Goal: Information Seeking & Learning: Check status

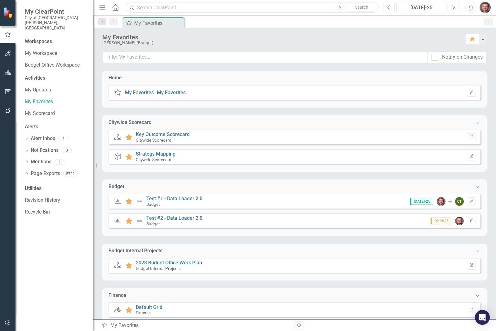
click at [153, 10] on input "text" at bounding box center [251, 7] width 253 height 11
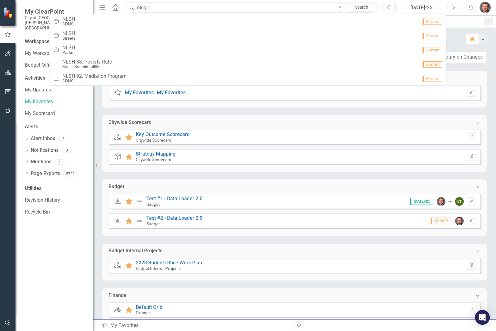
click at [142, 7] on input "nlsg 1." at bounding box center [251, 7] width 253 height 11
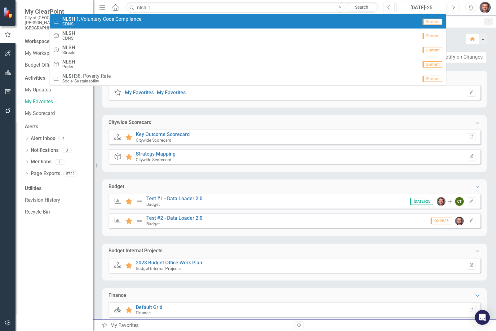
click at [145, 20] on div "Measure NLSH 1. Voluntary Code Compliance CDNS" at bounding box center [235, 21] width 365 height 10
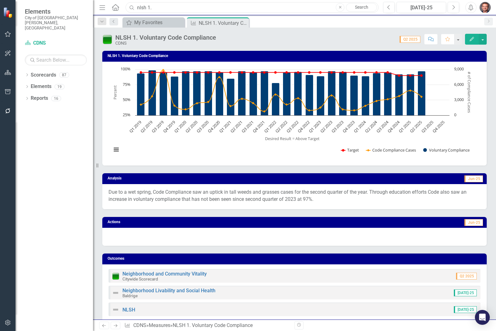
click at [168, 12] on input "nlsh 1." at bounding box center [251, 7] width 253 height 11
drag, startPoint x: 162, startPoint y: 8, endPoint x: 82, endPoint y: 3, distance: 79.5
click at [91, 7] on div "Elements City of Fort Collins, CO Scorecard CDNS Search Dropdown Scorecards 87 …" at bounding box center [248, 165] width 496 height 331
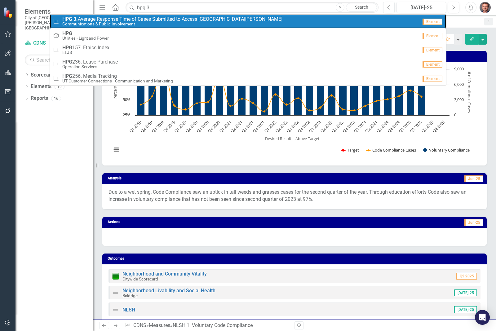
click at [89, 20] on span "HPG 3. Average Response Time of Cases Submitted to Access Fort Collins" at bounding box center [172, 19] width 220 height 6
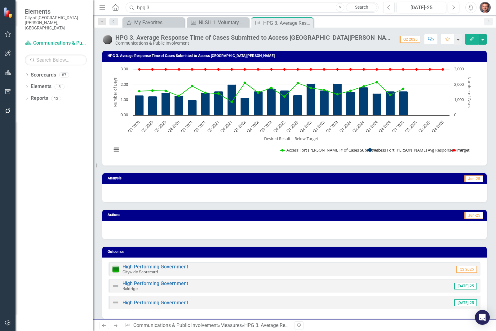
drag, startPoint x: 162, startPoint y: 7, endPoint x: 129, endPoint y: 5, distance: 32.9
click at [129, 5] on div "Search hpg 3. Close Search" at bounding box center [250, 7] width 253 height 11
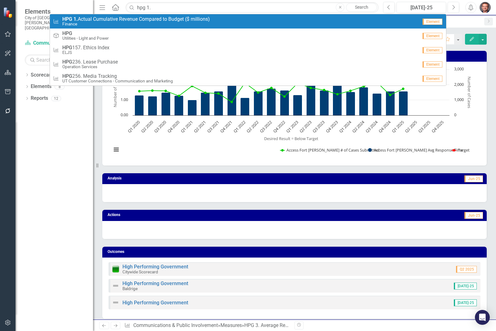
click at [160, 23] on small "Finance" at bounding box center [135, 24] width 147 height 5
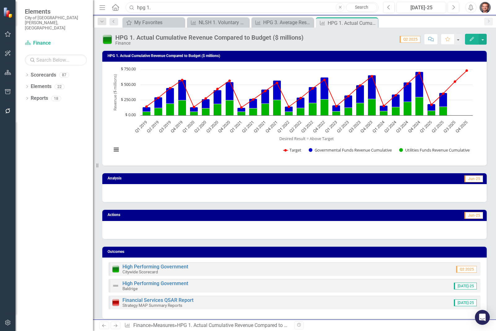
click at [160, 7] on input "hpg 1." at bounding box center [251, 7] width 253 height 11
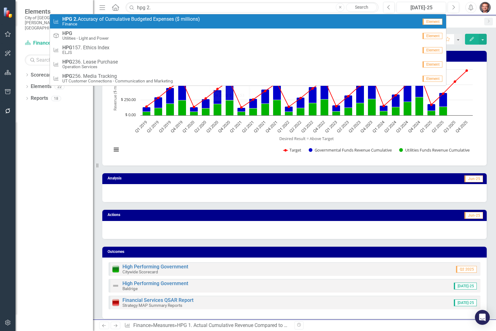
click at [152, 20] on span "HPG 2. Accuracy of Cumulative Budgeted Expenses ($ millions)" at bounding box center [131, 19] width 138 height 6
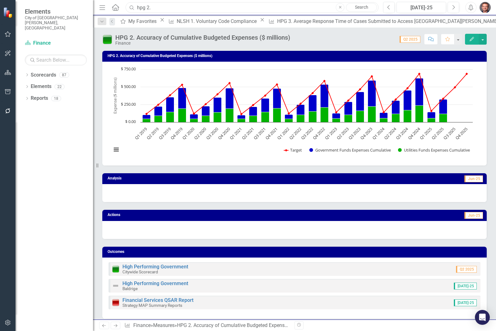
drag, startPoint x: 147, startPoint y: 10, endPoint x: 95, endPoint y: 7, distance: 52.4
click at [101, 9] on div "Menu Home Search hpg 2. Close Search" at bounding box center [237, 8] width 279 height 12
type input "rc 5."
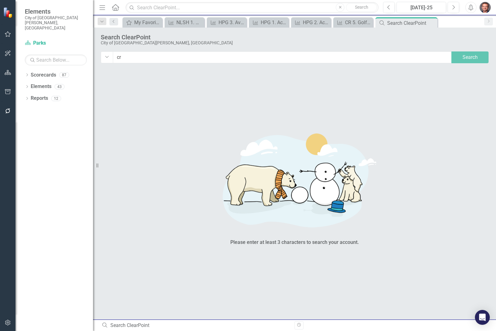
click at [145, 59] on input "cr" at bounding box center [282, 57] width 339 height 12
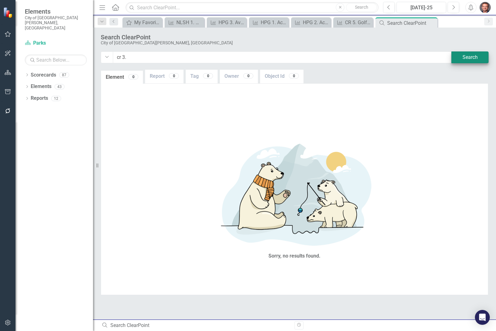
type input "cr 3."
click at [464, 56] on button "Search" at bounding box center [469, 57] width 37 height 12
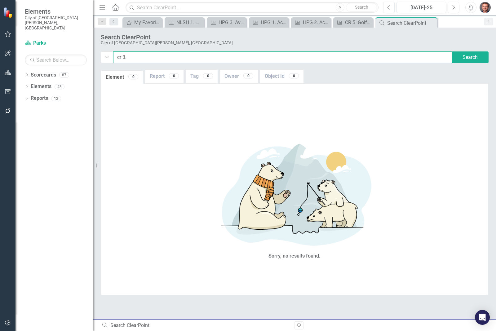
click at [122, 61] on input "cr 3." at bounding box center [282, 57] width 339 height 12
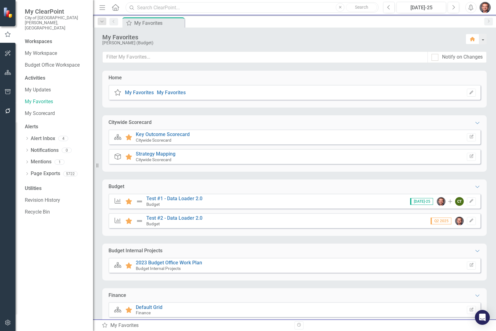
click at [155, 7] on input "text" at bounding box center [251, 7] width 253 height 11
drag, startPoint x: 147, startPoint y: 5, endPoint x: 86, endPoint y: 0, distance: 60.9
click at [83, 2] on div "My ClearPoint City of Fort Collins, CO Workspaces My Workspace Budget Office Wo…" at bounding box center [248, 165] width 496 height 331
drag, startPoint x: 163, startPoint y: 8, endPoint x: 109, endPoint y: 8, distance: 53.9
click at [109, 8] on div "Menu Home Search CR 7. Close No results" at bounding box center [237, 8] width 279 height 12
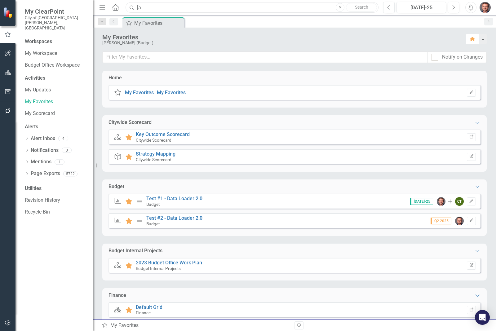
type input "["
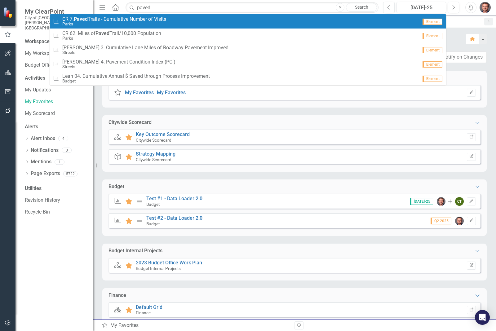
click at [119, 19] on span "CR 7. Paved Trails - Cumulative Number of Visits" at bounding box center [114, 19] width 104 height 6
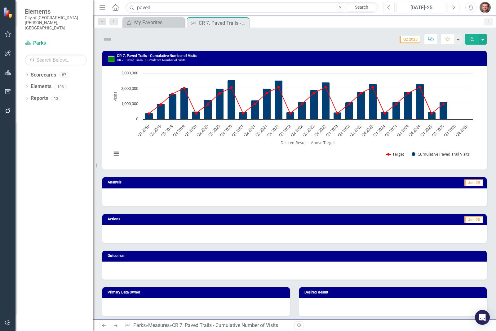
click at [125, 52] on div "CR 7. Paved Trails - Cumulative Number of Visits CR 7. Paved Trails - Cumulativ…" at bounding box center [294, 58] width 384 height 15
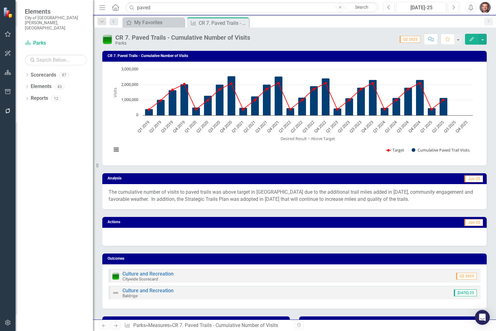
drag, startPoint x: 123, startPoint y: 35, endPoint x: 110, endPoint y: 37, distance: 13.4
click at [110, 37] on div "CR 7. Paved Trails - Cumulative Number of Visits Parks" at bounding box center [177, 40] width 151 height 12
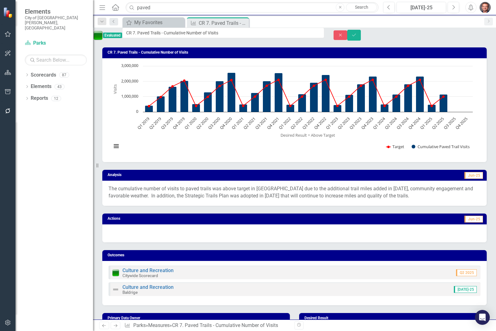
drag, startPoint x: 129, startPoint y: 39, endPoint x: 115, endPoint y: 39, distance: 13.3
click at [159, 33] on input "CR 7. Paved Trails - Cumulative Number of Visits" at bounding box center [223, 33] width 202 height 11
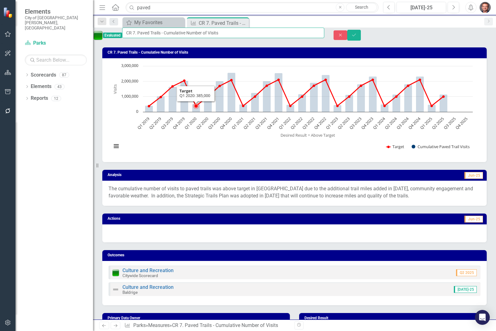
click at [194, 103] on icon "Interactive chart" at bounding box center [296, 93] width 294 height 26
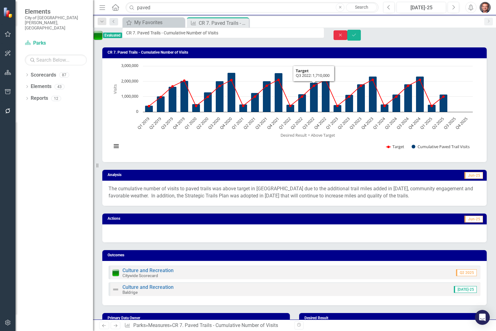
click at [343, 36] on icon "Close" at bounding box center [340, 35] width 6 height 4
drag, startPoint x: 129, startPoint y: 37, endPoint x: 117, endPoint y: 37, distance: 11.5
click at [221, 196] on p "The cumulative number of visits to paved trails was above target in Q2 due to t…" at bounding box center [294, 192] width 372 height 14
drag, startPoint x: 161, startPoint y: 8, endPoint x: 89, endPoint y: 6, distance: 72.5
click at [93, 6] on div "Elements City of Fort Collins, CO Scorecard Parks Search Dropdown Scorecards 87…" at bounding box center [248, 165] width 496 height 331
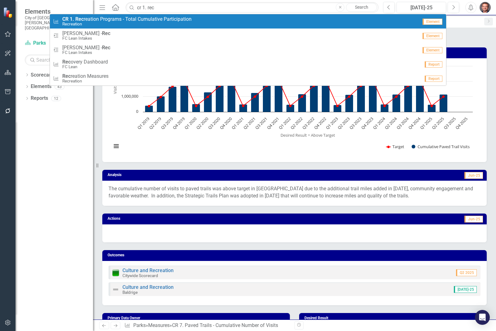
click at [82, 22] on small "Recreation" at bounding box center [126, 24] width 129 height 5
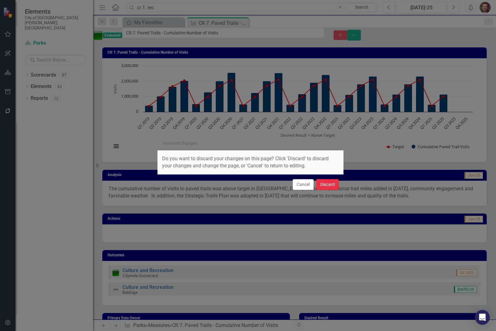
click at [327, 183] on button "Discard" at bounding box center [327, 184] width 23 height 11
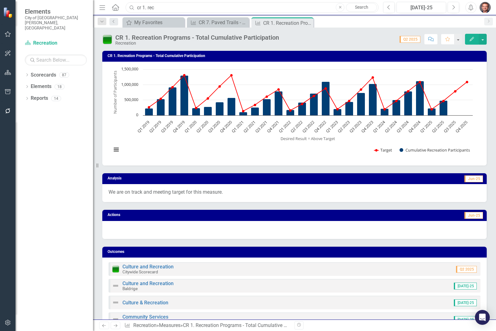
drag, startPoint x: 166, startPoint y: 6, endPoint x: 105, endPoint y: 6, distance: 61.0
click at [105, 6] on div "Menu Home Search cr 1. rec Close Search" at bounding box center [237, 8] width 279 height 12
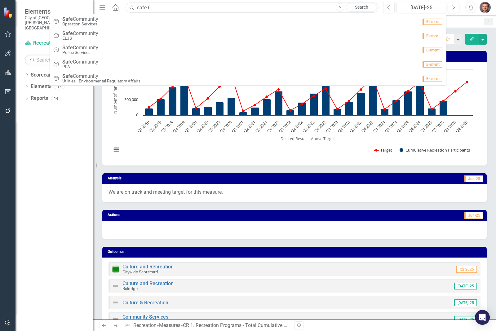
type input "safe 6."
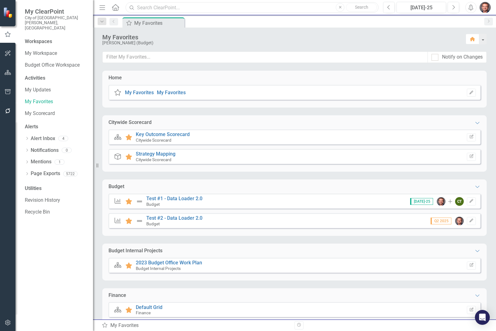
click at [153, 6] on input "text" at bounding box center [251, 7] width 253 height 11
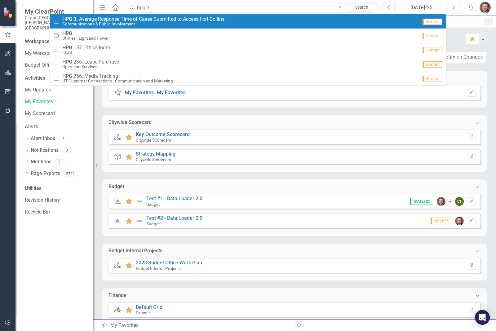
type input "hpg 3."
click at [134, 20] on span "HPG 3. A v e r a g e R e s p o n s e T i m e o f C a s e s S u b m i t t e d t …" at bounding box center [143, 19] width 162 height 6
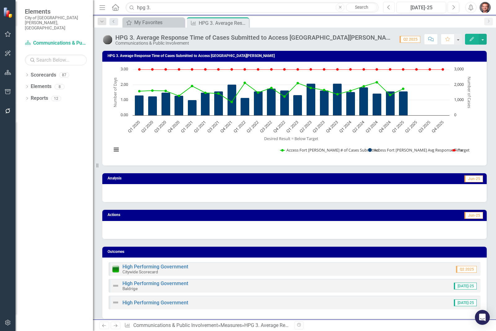
click at [388, 7] on icon "Previous" at bounding box center [388, 8] width 3 height 6
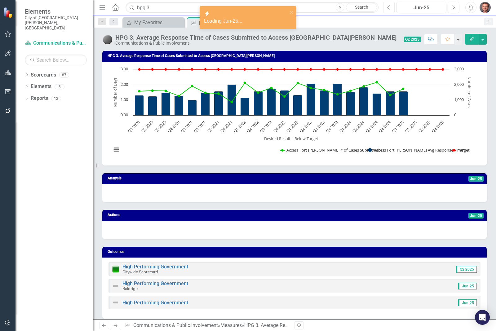
click at [388, 7] on icon "Previous" at bounding box center [388, 8] width 3 height 6
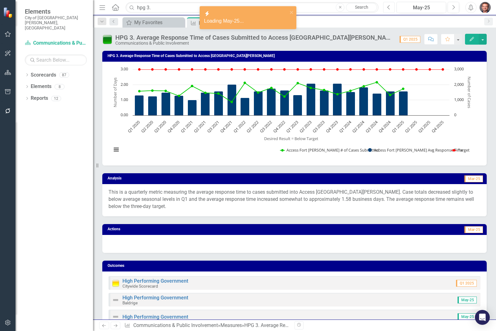
click at [388, 7] on icon "Previous" at bounding box center [388, 8] width 3 height 6
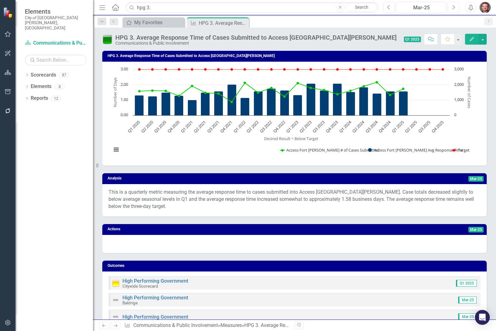
click at [448, 6] on button "Next" at bounding box center [452, 7] width 11 height 11
click at [452, 8] on icon "Next" at bounding box center [452, 8] width 3 height 6
click at [454, 8] on icon "Next" at bounding box center [452, 8] width 3 height 6
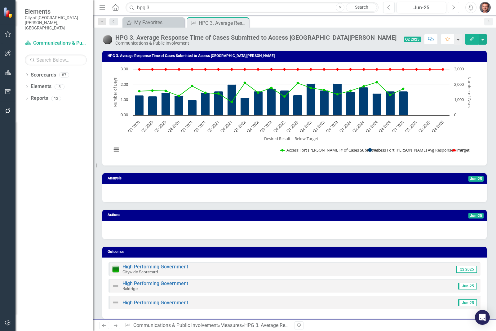
click at [454, 8] on icon "Next" at bounding box center [452, 8] width 3 height 6
click at [388, 8] on icon "Previous" at bounding box center [388, 8] width 3 height 6
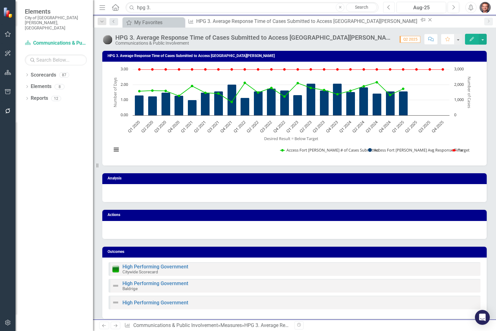
click at [388, 8] on icon "Previous" at bounding box center [388, 8] width 3 height 6
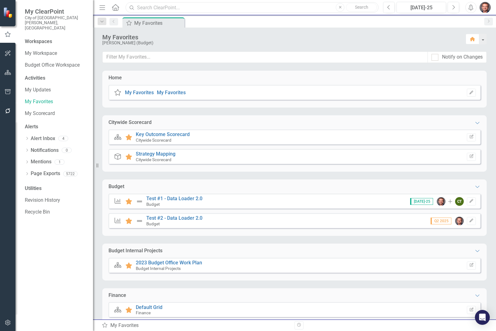
click at [164, 8] on input "text" at bounding box center [251, 7] width 253 height 11
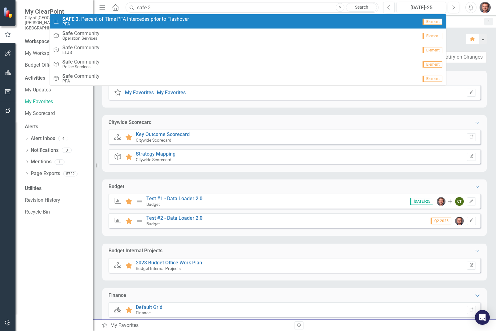
click at [164, 9] on input "safe 3." at bounding box center [251, 7] width 253 height 11
type input "safe 6."
click at [147, 19] on span "SAFE 6. N u m b e r o f I n j u r y / F a t a l C r a s h e s" at bounding box center [106, 19] width 88 height 6
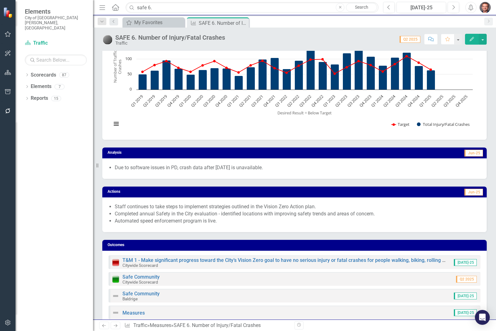
scroll to position [39, 0]
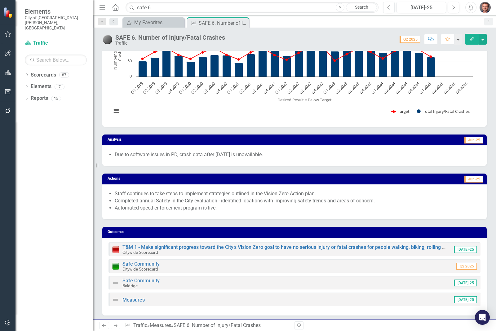
click at [174, 195] on li "Staff continues to take steps to implement strategies outlined in the Vision Ze…" at bounding box center [298, 193] width 366 height 7
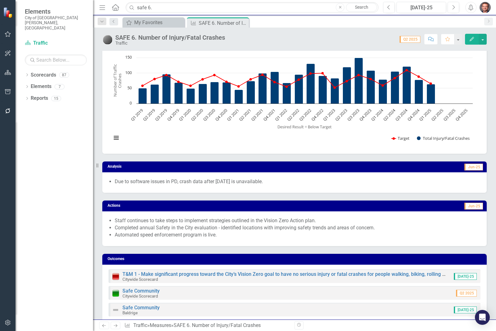
scroll to position [0, 0]
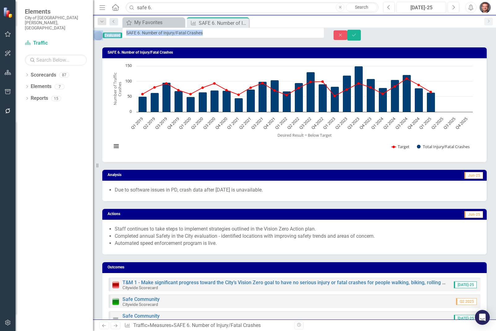
drag, startPoint x: 115, startPoint y: 37, endPoint x: 236, endPoint y: 36, distance: 121.1
click at [343, 36] on icon "Close" at bounding box center [340, 35] width 6 height 4
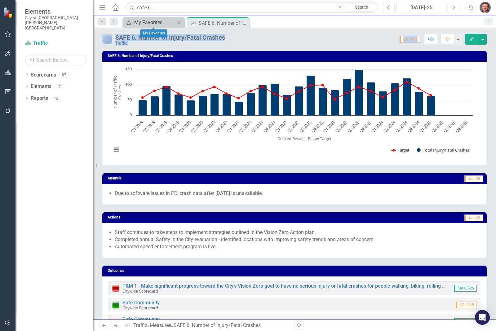
click at [159, 20] on div "My Favorites" at bounding box center [154, 23] width 41 height 8
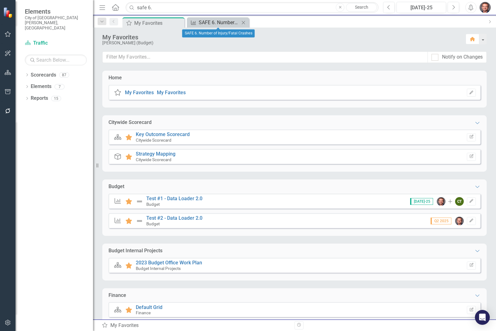
click at [215, 20] on div "SAFE 6. Number of Injury/Fatal Crashes" at bounding box center [219, 23] width 41 height 8
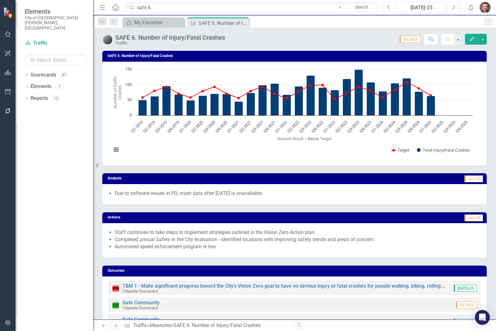
click at [387, 6] on icon "Previous" at bounding box center [388, 8] width 3 height 6
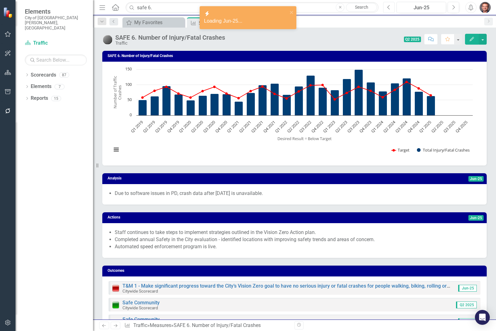
click at [389, 6] on icon "Previous" at bounding box center [388, 8] width 3 height 6
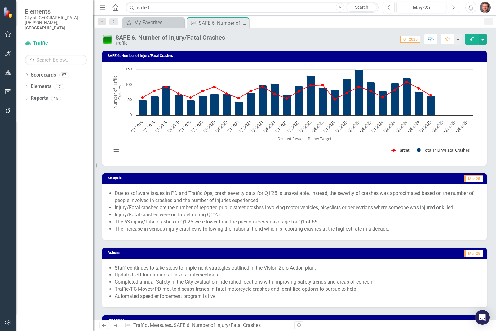
click at [452, 9] on icon "button" at bounding box center [453, 7] width 2 height 4
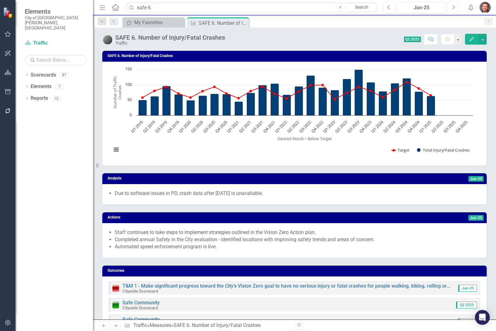
click at [451, 6] on button "Next" at bounding box center [452, 7] width 11 height 11
click at [469, 40] on icon "Edit" at bounding box center [472, 39] width 6 height 4
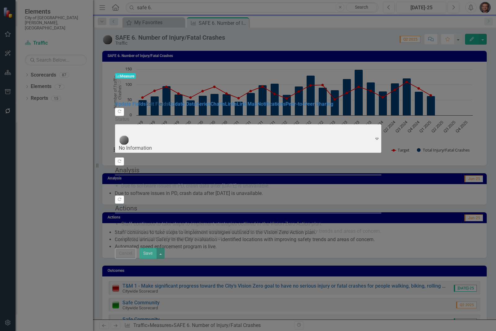
click at [146, 101] on link "Edit Fields" at bounding box center [157, 104] width 23 height 6
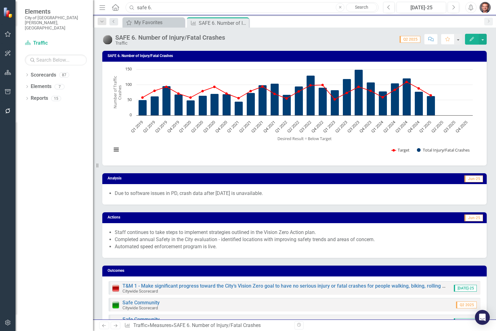
drag, startPoint x: 150, startPoint y: 4, endPoint x: 131, endPoint y: 4, distance: 18.6
click at [133, 4] on input "safe 6." at bounding box center [251, 7] width 253 height 11
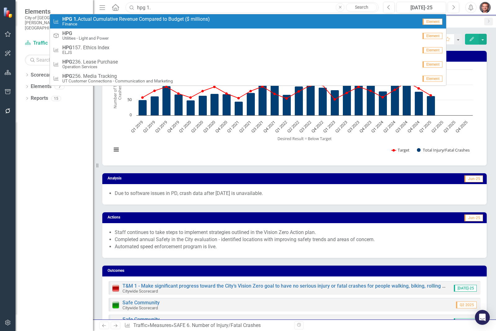
type input "hpg 1."
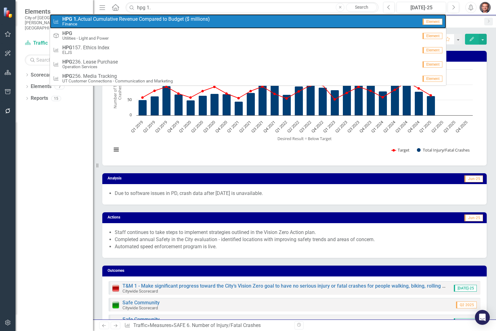
click at [122, 20] on span "HPG 1. Actual Cumulative Revenue Compared to Budget ($ millions)" at bounding box center [135, 19] width 147 height 6
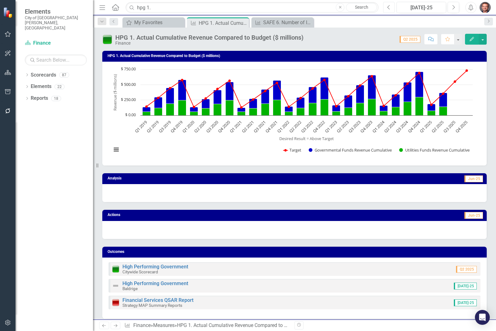
click at [390, 7] on icon "Previous" at bounding box center [388, 8] width 3 height 6
click at [391, 7] on button "Previous" at bounding box center [388, 7] width 11 height 11
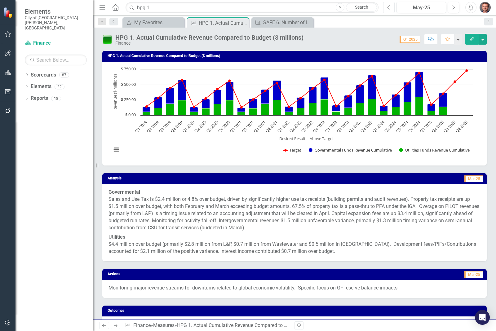
click at [389, 7] on icon "Previous" at bounding box center [388, 8] width 3 height 6
click at [388, 7] on icon "Previous" at bounding box center [388, 8] width 3 height 6
click at [388, 10] on button "Previous" at bounding box center [388, 7] width 11 height 11
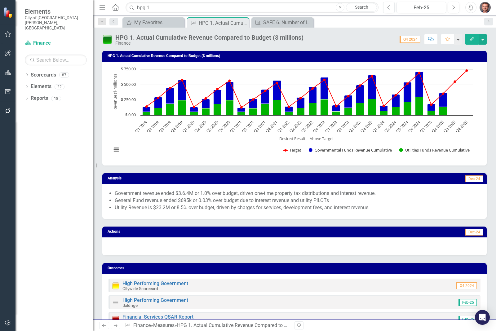
drag, startPoint x: 375, startPoint y: 207, endPoint x: 261, endPoint y: 195, distance: 115.2
click at [261, 195] on ul "Government revenue ended $3.6.4M or 1.0% over budget, driven one-time property …" at bounding box center [298, 200] width 366 height 21
click at [113, 21] on icon "Previous" at bounding box center [113, 22] width 5 height 4
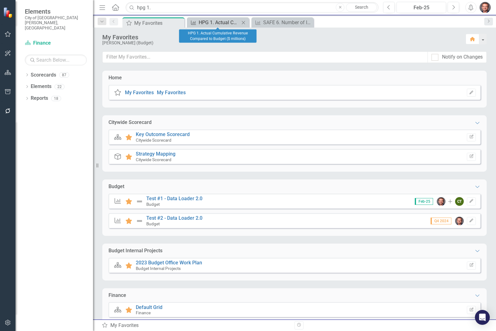
click at [209, 21] on div "HPG 1. Actual Cumulative Revenue Compared to Budget ($ millions)" at bounding box center [219, 23] width 41 height 8
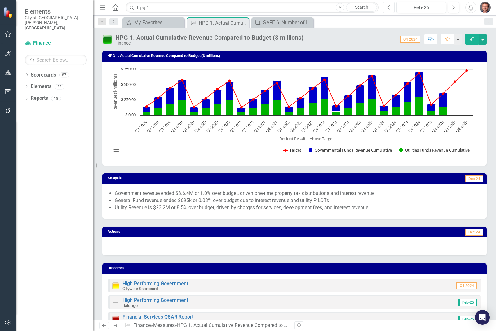
click at [388, 7] on icon "Previous" at bounding box center [388, 8] width 3 height 6
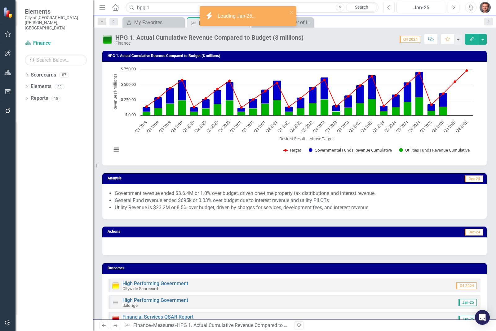
click at [388, 8] on icon "Previous" at bounding box center [388, 8] width 3 height 6
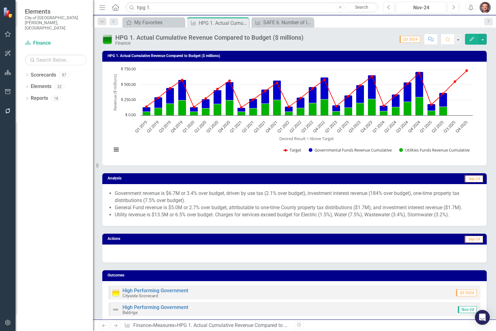
click at [116, 195] on li "Government revenue is $6.7M or 3.4% over budget, driven by use tax (2.1% over b…" at bounding box center [298, 197] width 366 height 14
click at [112, 197] on span "Government revenue is $6.7M or 3.4% over budget, driven by use tax (2.1% over b…" at bounding box center [294, 204] width 372 height 29
click at [449, 9] on button "Next" at bounding box center [452, 7] width 11 height 11
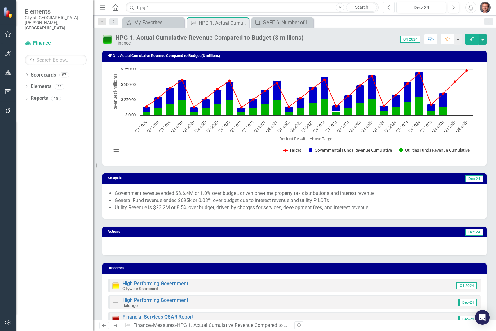
click at [387, 8] on icon "Previous" at bounding box center [388, 8] width 3 height 6
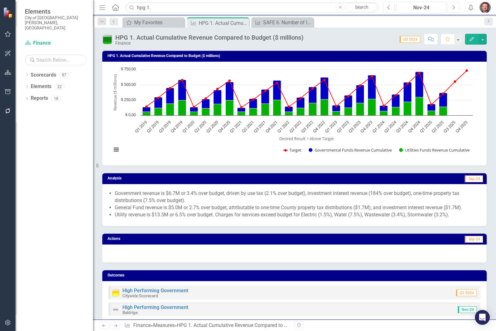
click at [451, 7] on icon "Next" at bounding box center [452, 8] width 3 height 6
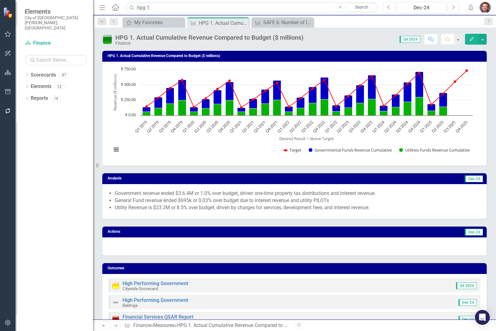
click at [366, 208] on li "Utility Revenue is $23.2M or 8.5% over budget, driven by charges for services, …" at bounding box center [298, 207] width 366 height 7
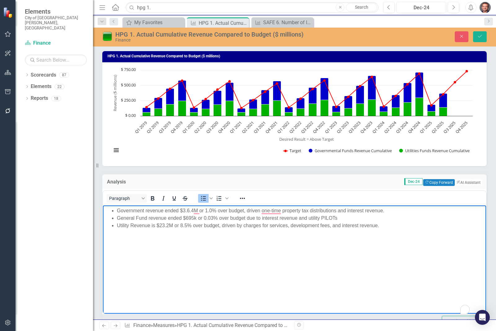
drag, startPoint x: 388, startPoint y: 224, endPoint x: 192, endPoint y: 417, distance: 275.3
click at [103, 207] on html "Government revenue ended $3.6.4M or 1.0% over budget, driven one-time property …" at bounding box center [294, 251] width 383 height 93
copy ul "Government revenue ended $3.6.4M or 1.0% over budget, driven one-time property …"
click at [460, 36] on icon "Close" at bounding box center [461, 36] width 6 height 4
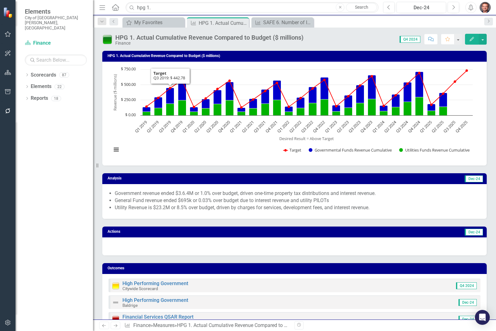
click at [199, 42] on div "Finance" at bounding box center [209, 43] width 188 height 5
drag, startPoint x: 307, startPoint y: 41, endPoint x: 142, endPoint y: 35, distance: 164.6
click at [146, 35] on div "HPG 1. Actual Cumulative Revenue Compared to Budget ($ millions) Finance Score:…" at bounding box center [294, 37] width 403 height 19
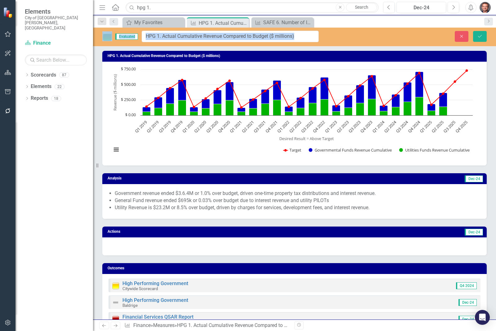
drag, startPoint x: 117, startPoint y: 36, endPoint x: 293, endPoint y: 38, distance: 176.3
drag, startPoint x: 310, startPoint y: 37, endPoint x: 144, endPoint y: 34, distance: 165.7
click at [144, 34] on input "HPG 1. Actual Cumulative Revenue Compared to Budget ($ millions)" at bounding box center [230, 36] width 177 height 11
click at [460, 37] on icon "button" at bounding box center [461, 36] width 3 height 3
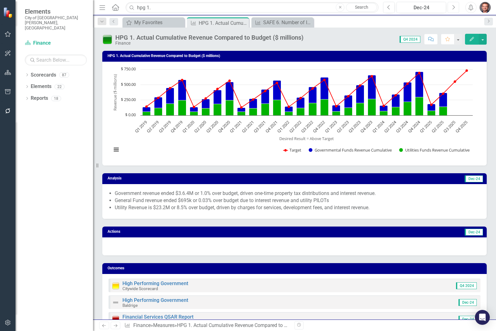
click at [453, 8] on icon "Next" at bounding box center [452, 8] width 3 height 6
click at [161, 6] on input "hpg 1." at bounding box center [251, 7] width 253 height 11
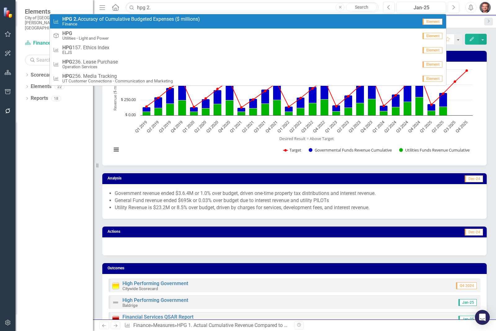
type input "hpg 2."
click at [134, 20] on span "HPG 2. Accuracy of Cumulative Budgeted Expenses ($ millions)" at bounding box center [131, 19] width 138 height 6
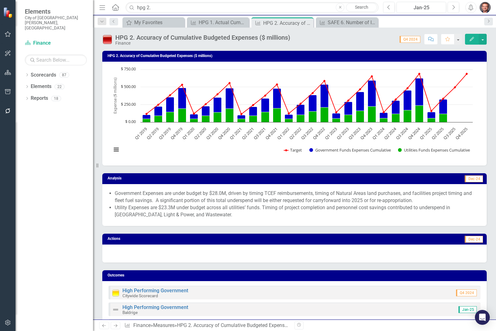
drag, startPoint x: 214, startPoint y: 216, endPoint x: 184, endPoint y: 211, distance: 30.5
click at [184, 211] on li "Utility Expenses are $23.3M under budget across all utilities’ funds. Timing of…" at bounding box center [298, 211] width 366 height 14
click at [387, 5] on icon "Previous" at bounding box center [388, 8] width 3 height 6
click at [392, 8] on button "Previous" at bounding box center [388, 7] width 11 height 11
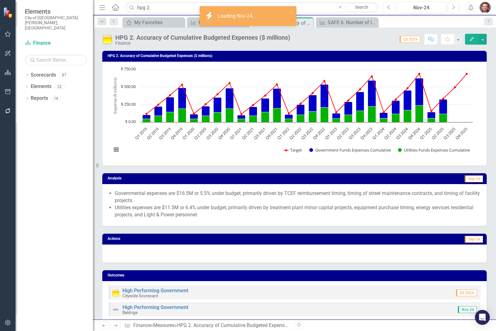
click at [392, 9] on button "Previous" at bounding box center [388, 7] width 11 height 11
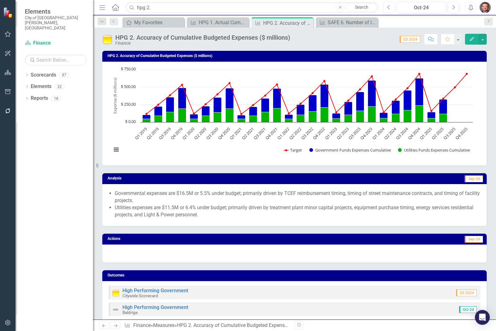
click at [389, 8] on icon "Previous" at bounding box center [388, 8] width 3 height 6
click at [451, 6] on icon "Next" at bounding box center [452, 8] width 3 height 6
click at [451, 7] on icon "Next" at bounding box center [452, 8] width 3 height 6
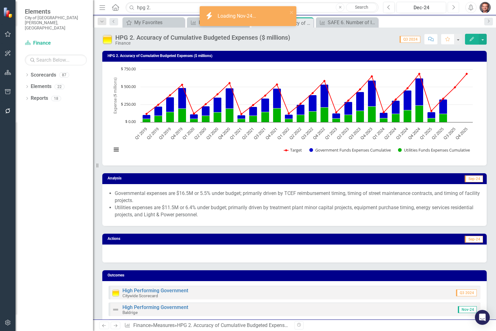
click at [451, 7] on icon "Next" at bounding box center [452, 8] width 3 height 6
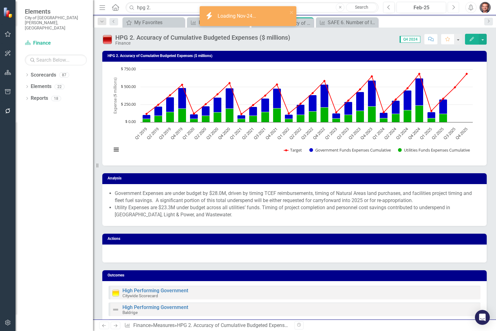
click at [451, 7] on button "Next" at bounding box center [452, 7] width 11 height 11
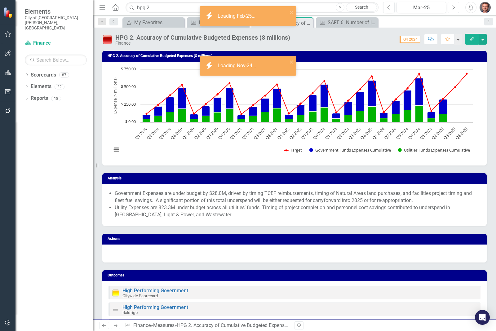
click at [451, 7] on button "Next" at bounding box center [452, 7] width 11 height 11
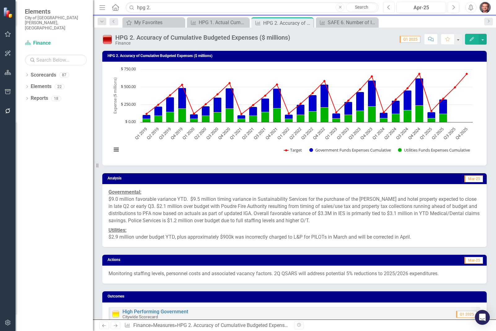
click at [386, 7] on button "Previous" at bounding box center [388, 7] width 11 height 11
click at [388, 7] on icon "Previous" at bounding box center [388, 8] width 3 height 6
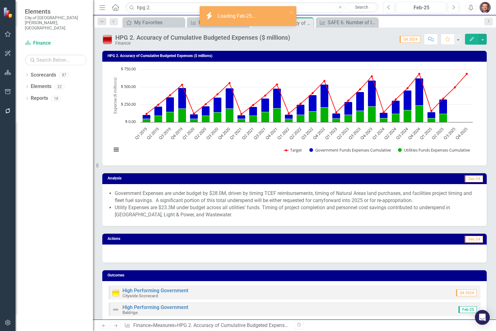
click at [217, 215] on li "Utility Expenses are $23.3M under budget across all utilities’ funds. Timing of…" at bounding box center [298, 211] width 366 height 14
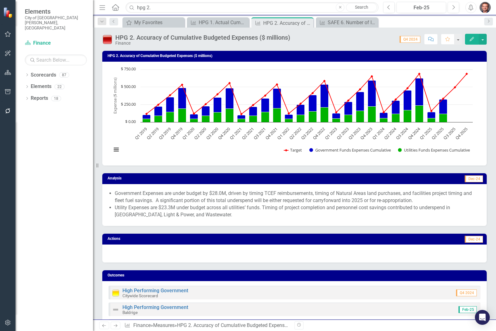
click at [217, 214] on li "Utility Expenses are $23.3M under budget across all utilities’ funds. Timing of…" at bounding box center [298, 211] width 366 height 14
click at [218, 214] on li "Utility Expenses are $23.3M under budget across all utilities’ funds. Timing of…" at bounding box center [298, 211] width 366 height 14
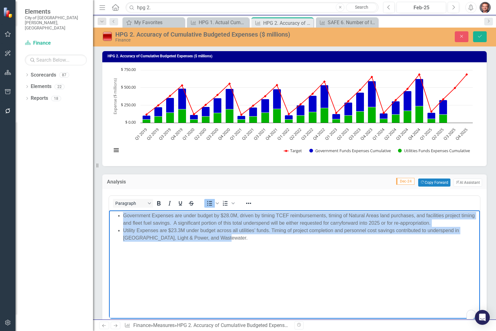
drag, startPoint x: 216, startPoint y: 237, endPoint x: 114, endPoint y: 212, distance: 104.9
click at [114, 212] on ul "Government Expenses are under budget by $28.0M, driven by timing TCEF reimburse…" at bounding box center [294, 227] width 367 height 30
copy ul "Government Expenses are under budget by $28.0M, driven by timing TCEF reimburse…"
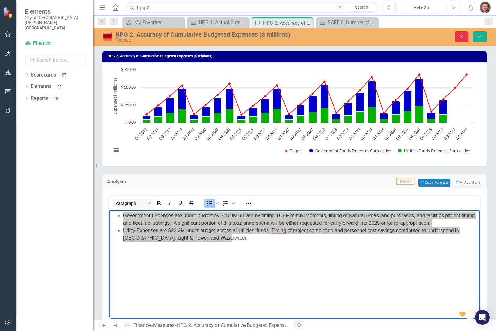
drag, startPoint x: 462, startPoint y: 36, endPoint x: 406, endPoint y: 155, distance: 132.3
click at [462, 36] on icon "Close" at bounding box center [461, 36] width 6 height 4
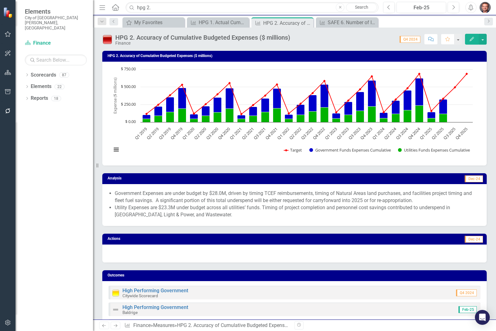
click at [261, 30] on div "HPG 2. Accuracy of Cumulative Budgeted Expenses ($ millions) Finance Score: 0.0…" at bounding box center [294, 37] width 403 height 19
click at [266, 37] on div "HPG 2. Accuracy of Cumulative Budgeted Expenses ($ millions)" at bounding box center [202, 37] width 175 height 7
click at [281, 38] on div "HPG 2. Accuracy of Cumulative Budgeted Expenses ($ millions)" at bounding box center [202, 37] width 175 height 7
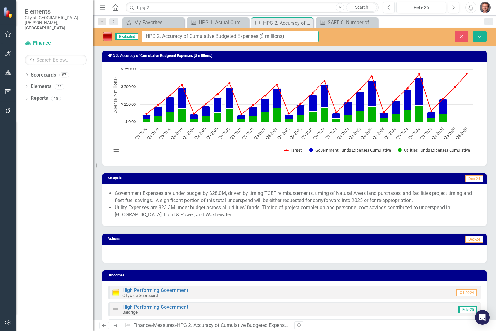
drag, startPoint x: 298, startPoint y: 37, endPoint x: 145, endPoint y: 34, distance: 153.1
click at [145, 34] on input "HPG 2. Accuracy of Cumulative Budgeted Expenses ($ millions)" at bounding box center [230, 36] width 177 height 11
click at [461, 36] on icon "button" at bounding box center [461, 36] width 3 height 3
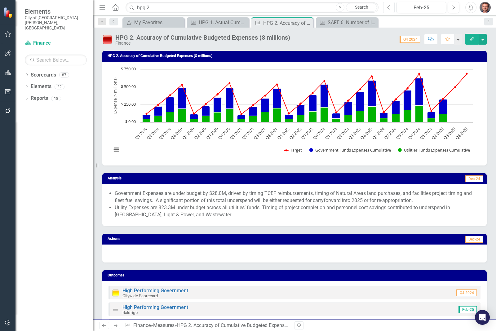
click at [388, 8] on icon "button" at bounding box center [388, 7] width 2 height 4
click at [453, 9] on icon "Next" at bounding box center [452, 8] width 3 height 6
click at [452, 11] on button "Next" at bounding box center [452, 7] width 11 height 11
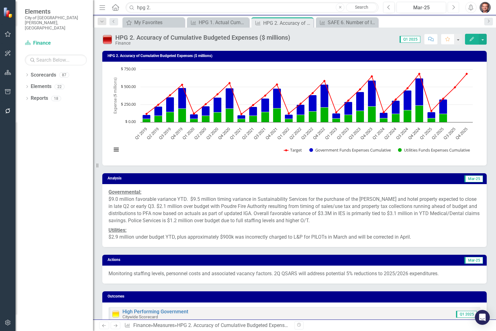
click at [451, 8] on icon "Next" at bounding box center [452, 8] width 3 height 6
click at [451, 7] on icon "Next" at bounding box center [452, 8] width 3 height 6
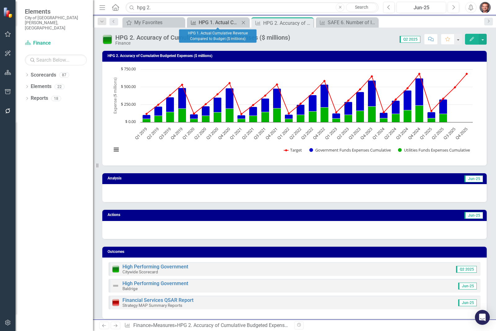
click at [229, 25] on div "HPG 1. Actual Cumulative Revenue Compared to Budget ($ millions)" at bounding box center [219, 23] width 41 height 8
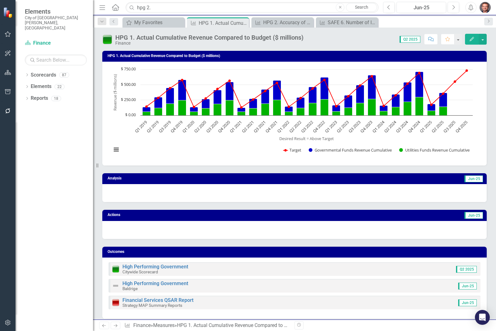
click at [483, 8] on img "button" at bounding box center [484, 7] width 11 height 11
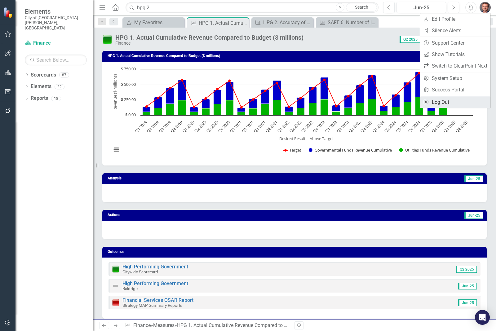
click at [444, 101] on link "Logout Log Out" at bounding box center [455, 101] width 70 height 11
